Goal: Transaction & Acquisition: Purchase product/service

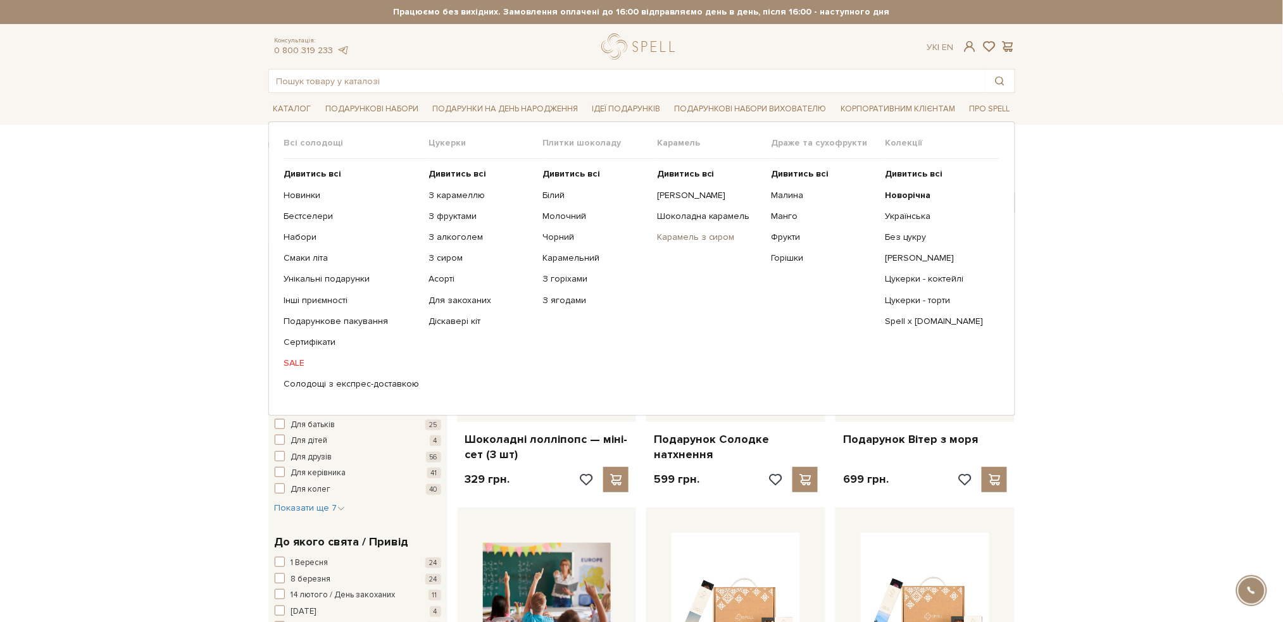
click at [677, 239] on link "Карамель з сиром" at bounding box center [709, 237] width 104 height 11
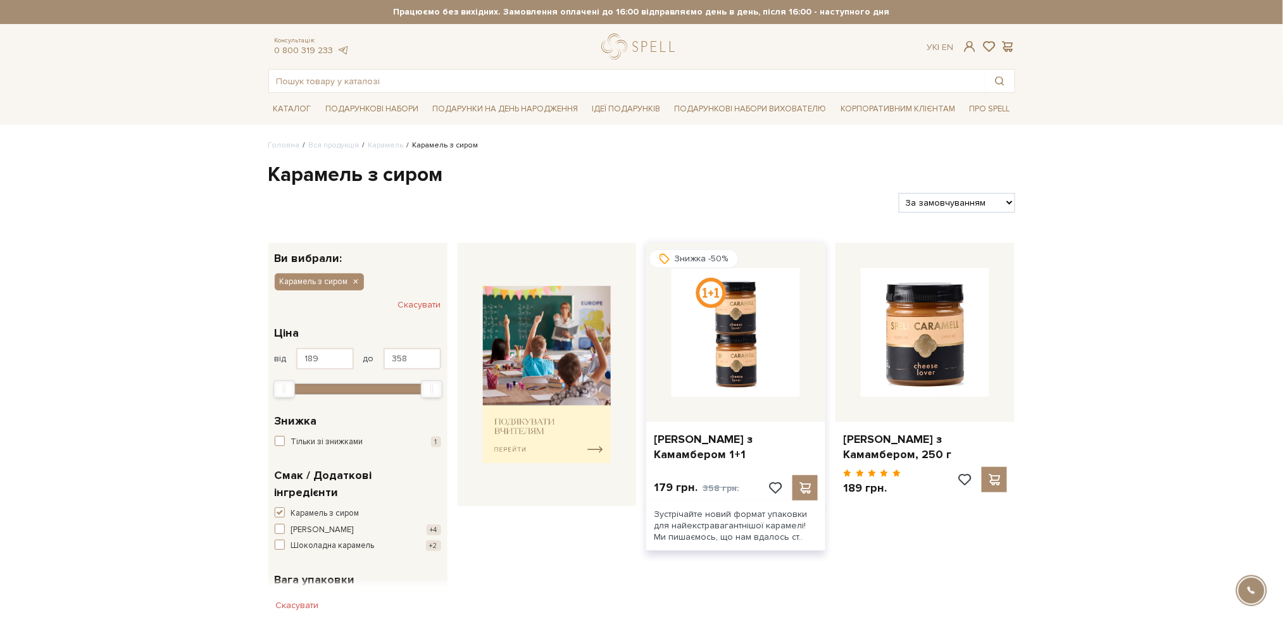
click at [700, 324] on img at bounding box center [736, 332] width 128 height 128
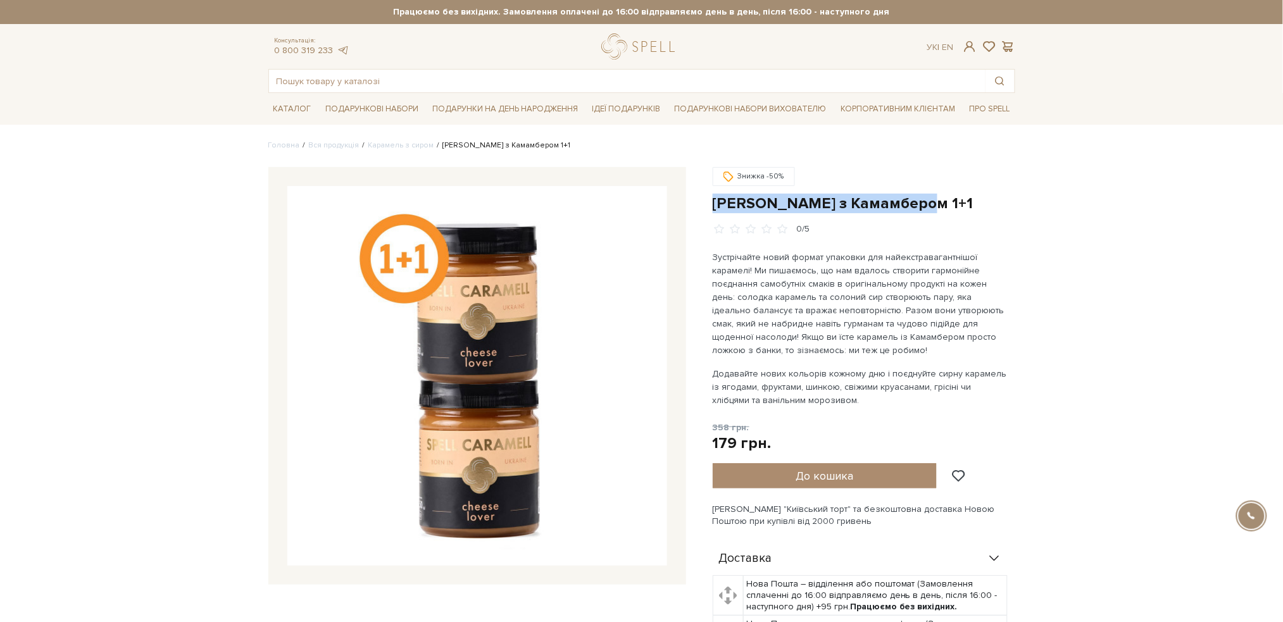
drag, startPoint x: 925, startPoint y: 205, endPoint x: 706, endPoint y: 205, distance: 219.0
click at [706, 205] on div "Знижка -50% Карамель з Камамбером 1+1 0/5 358 грн. 179 грн. Оплата частинами:" at bounding box center [864, 508] width 318 height 682
copy h1 "[PERSON_NAME] з Камамбером 1+1"
